Goal: Navigation & Orientation: Go to known website

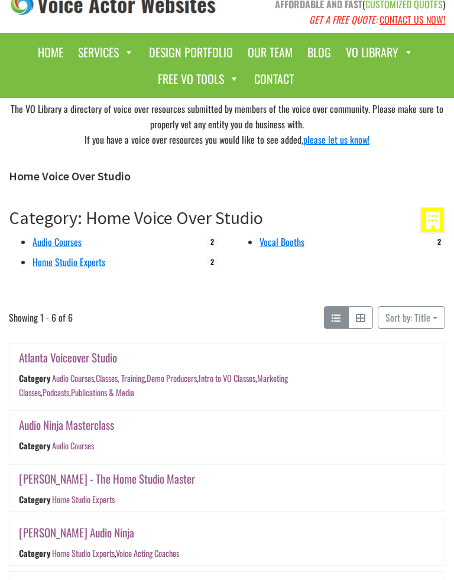
scroll to position [30, 0]
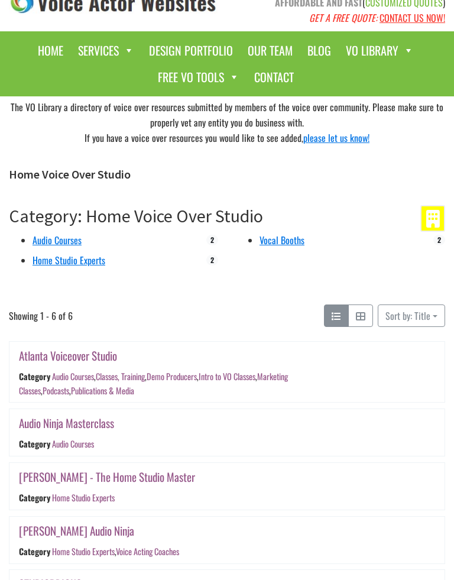
click at [287, 242] on link "Vocal Booths" at bounding box center [282, 240] width 45 height 14
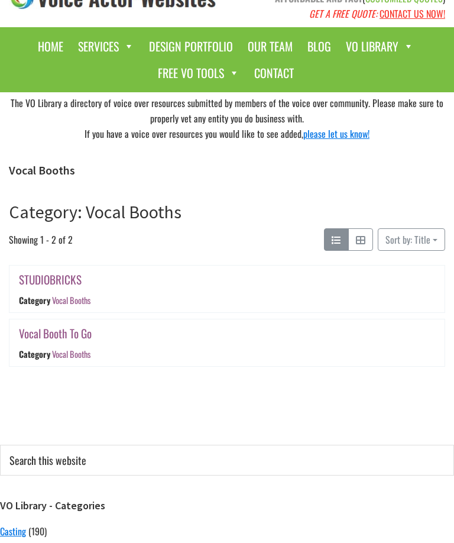
scroll to position [31, 0]
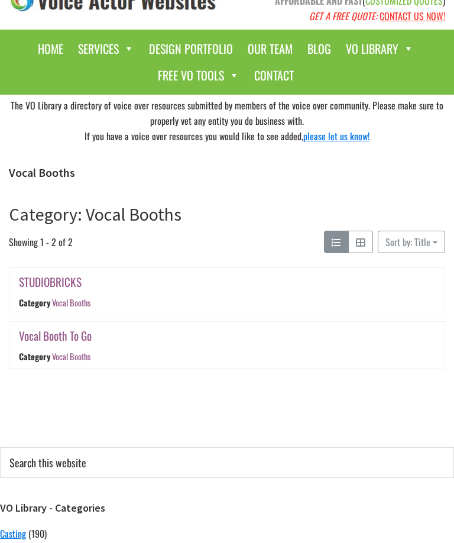
click at [76, 354] on link "Vocal Booths" at bounding box center [71, 357] width 38 height 12
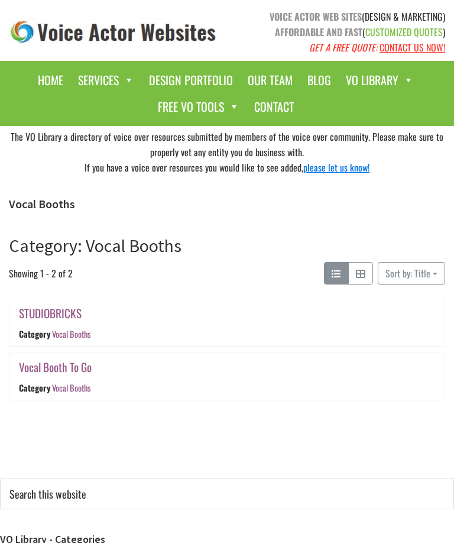
click at [85, 362] on link "Vocal Booth To Go" at bounding box center [55, 367] width 73 height 17
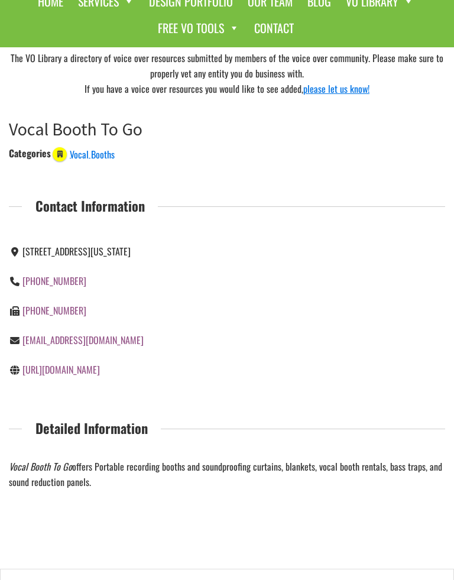
scroll to position [79, 0]
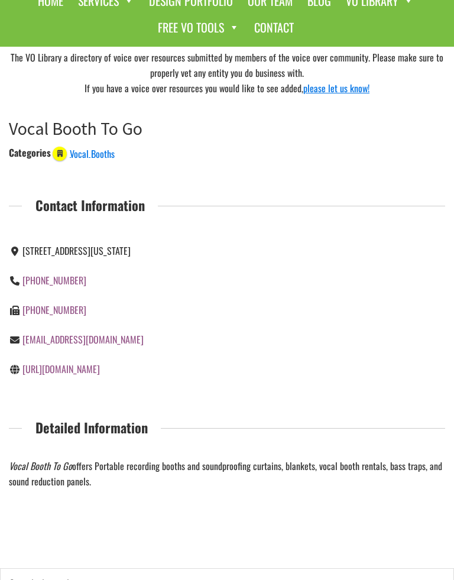
click at [100, 373] on link "[URL][DOMAIN_NAME]" at bounding box center [61, 370] width 78 height 14
